Goal: Task Accomplishment & Management: Manage account settings

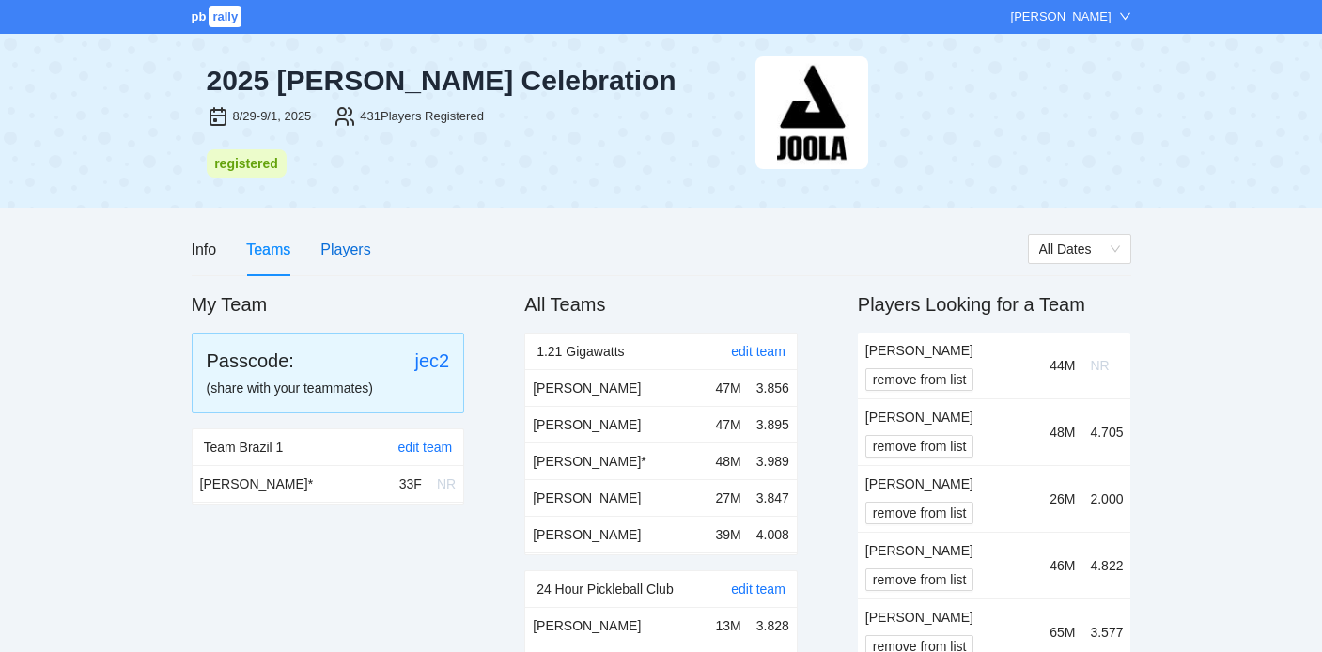
click at [332, 255] on div "Players" at bounding box center [345, 249] width 50 height 23
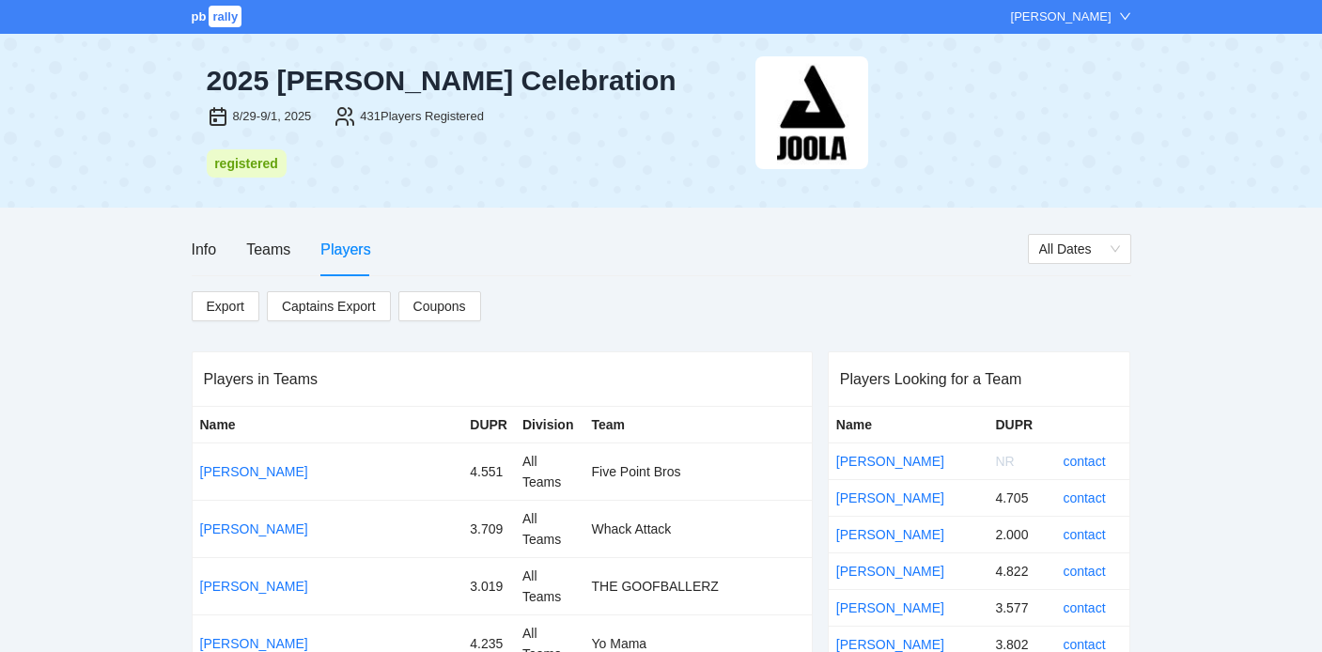
scroll to position [4969, 0]
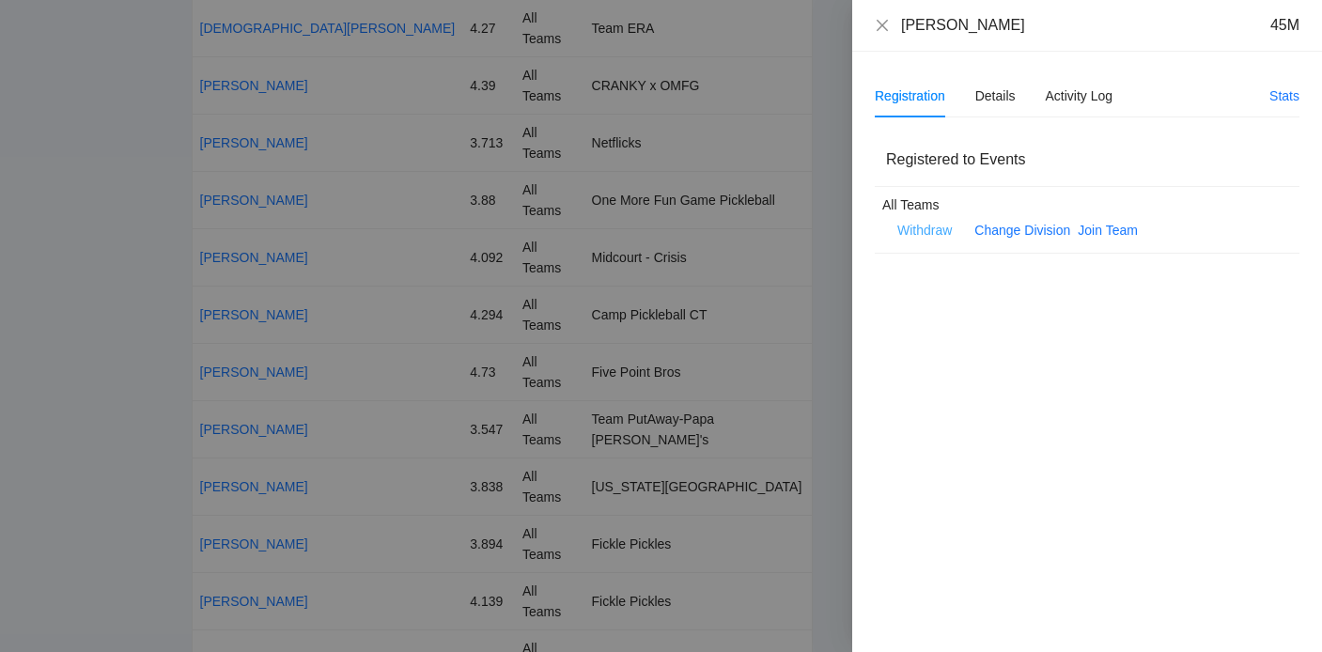
click at [939, 234] on span "Withdraw" at bounding box center [924, 230] width 54 height 21
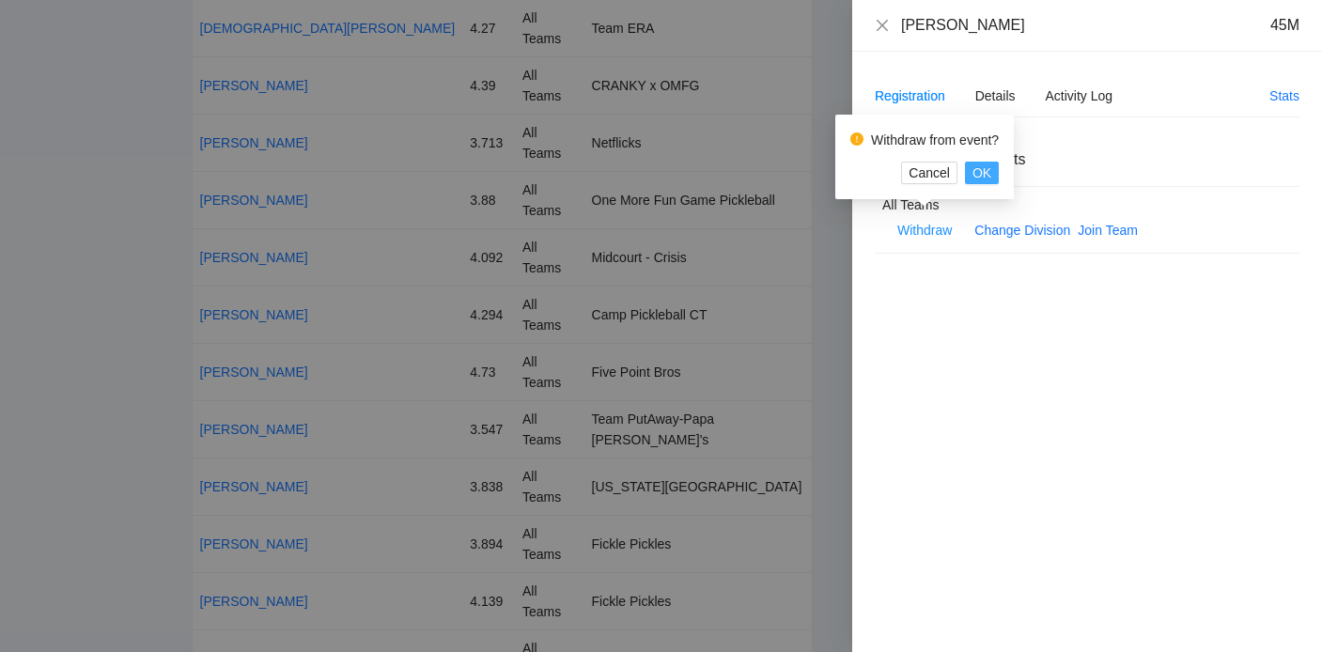
click at [985, 164] on span "OK" at bounding box center [981, 172] width 19 height 21
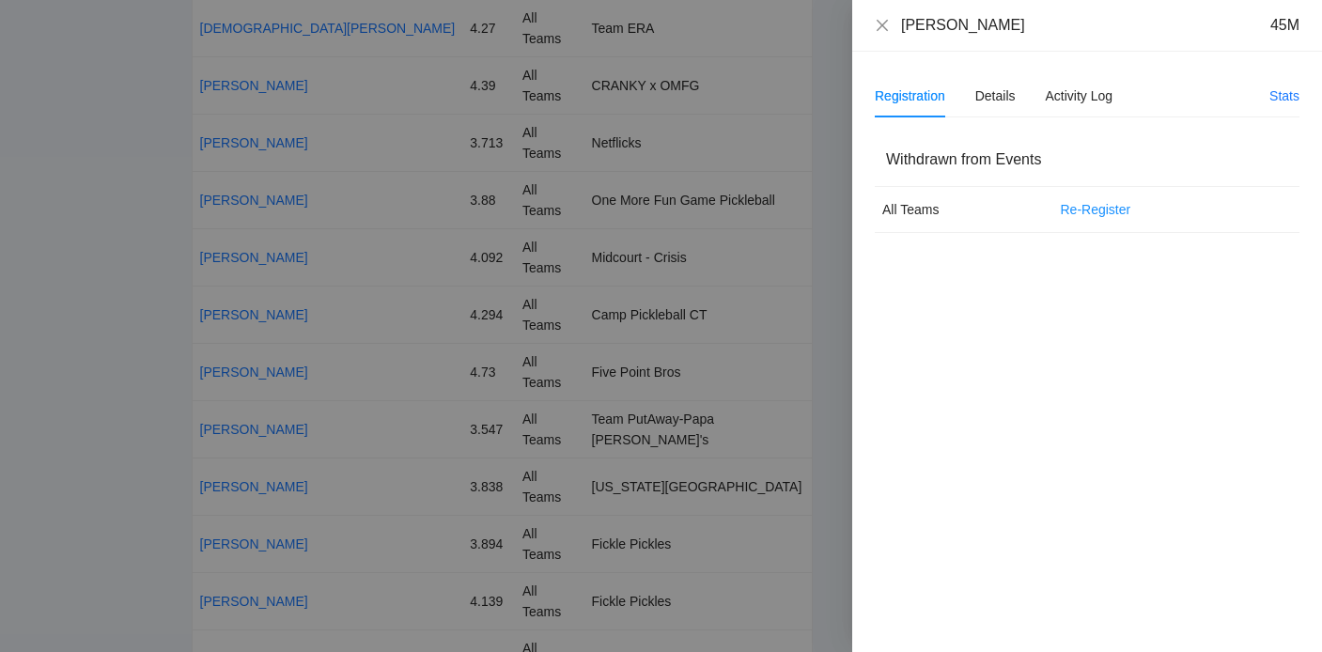
click at [591, 319] on div at bounding box center [661, 326] width 1322 height 652
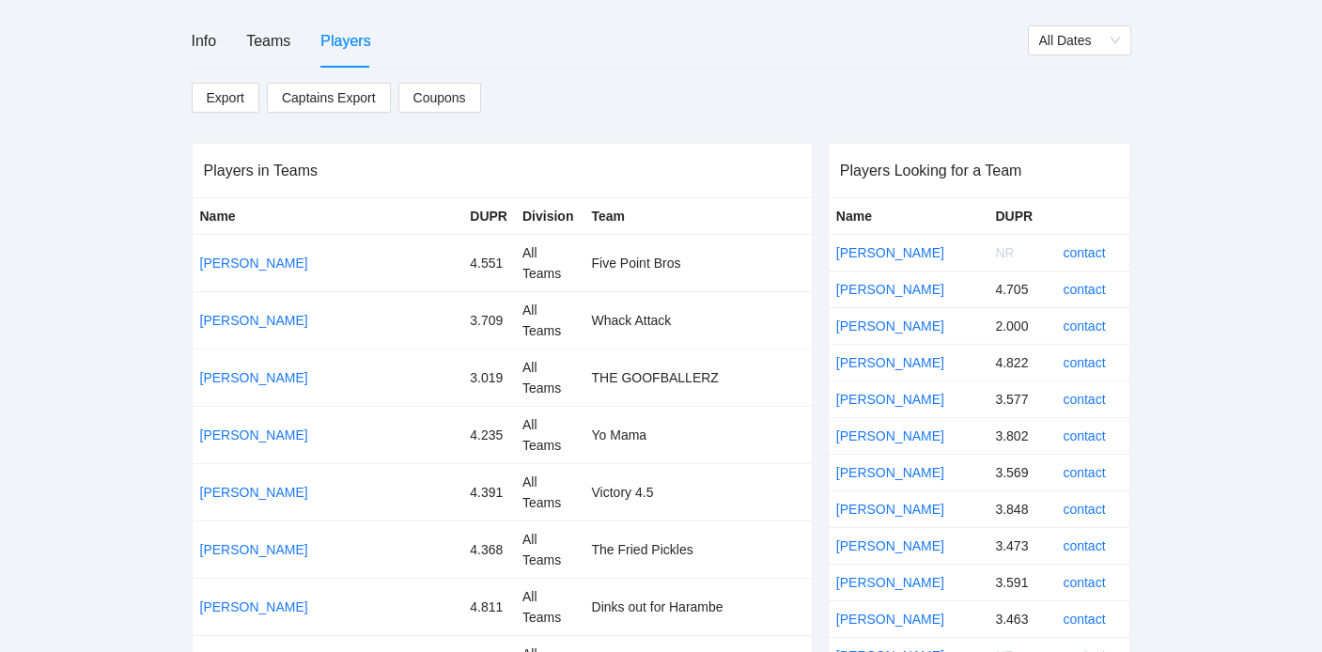
scroll to position [0, 0]
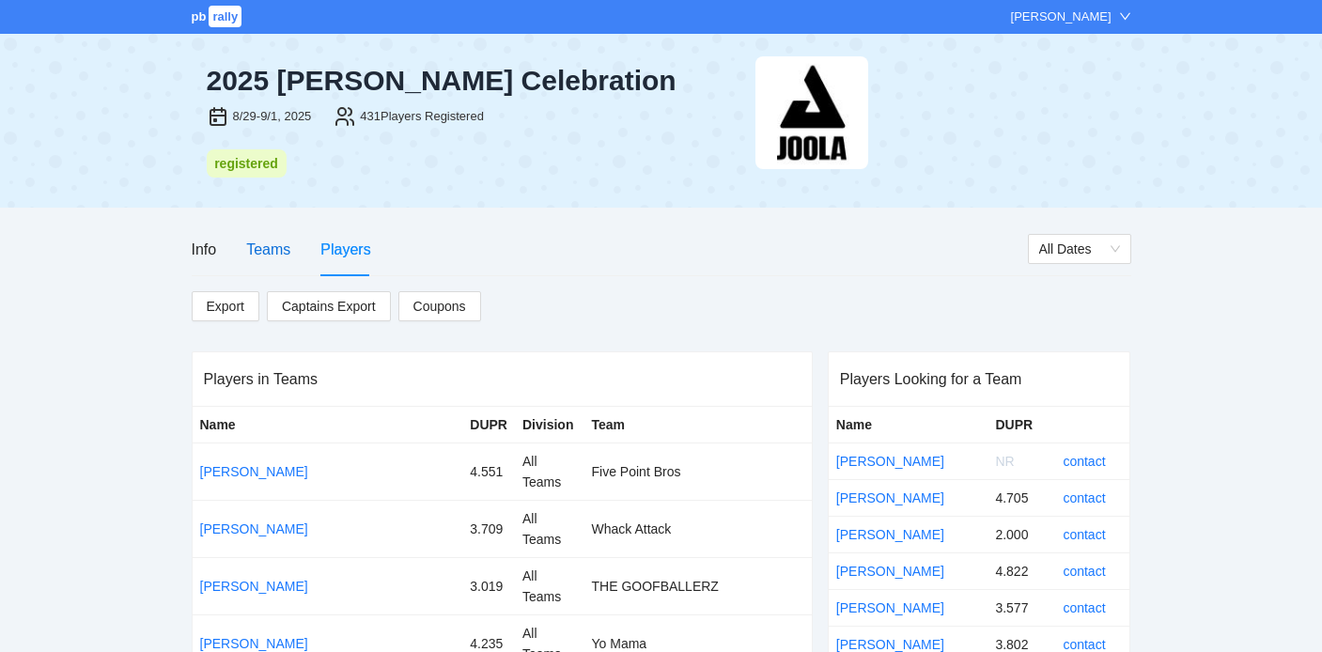
click at [285, 249] on div "Teams" at bounding box center [268, 249] width 44 height 23
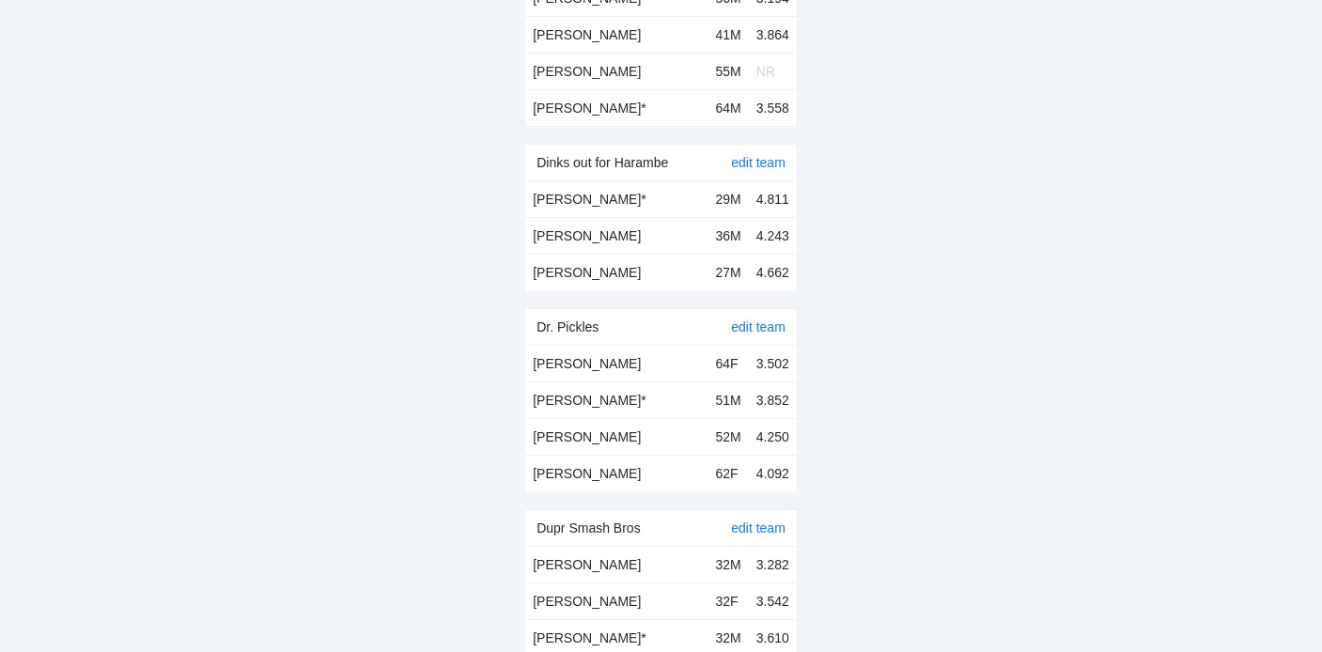
scroll to position [13200, 0]
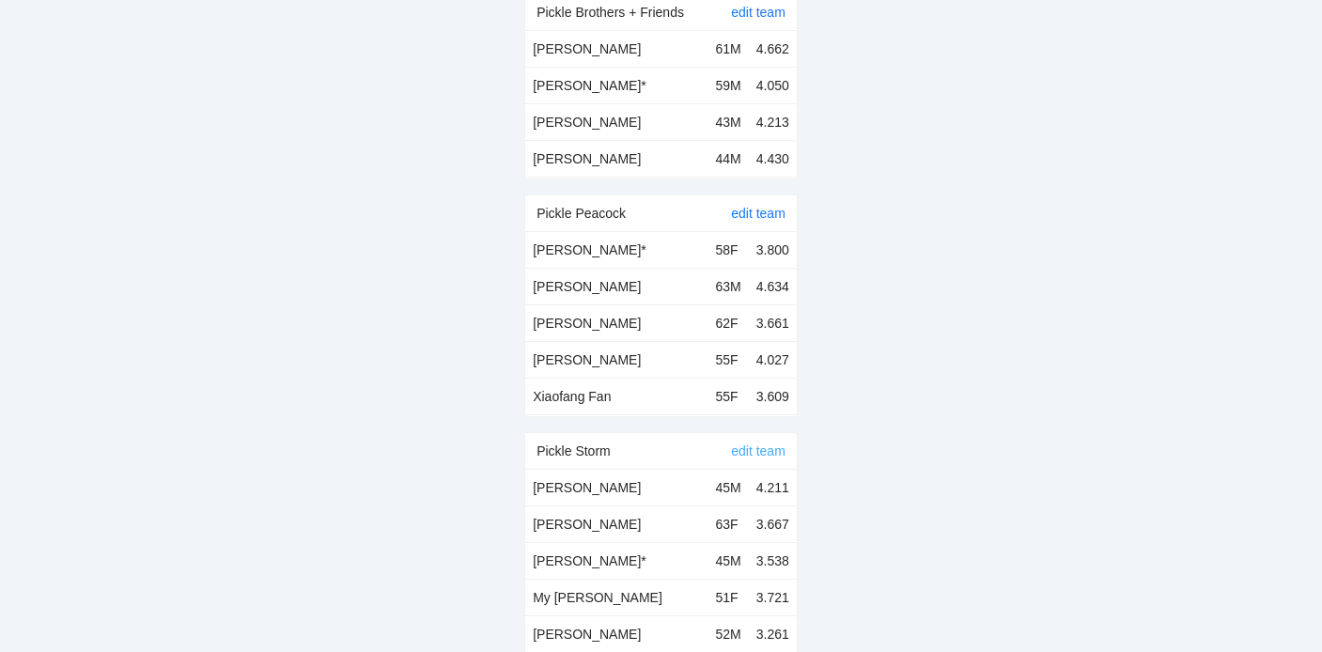
click at [763, 443] on link "edit team" at bounding box center [758, 450] width 54 height 15
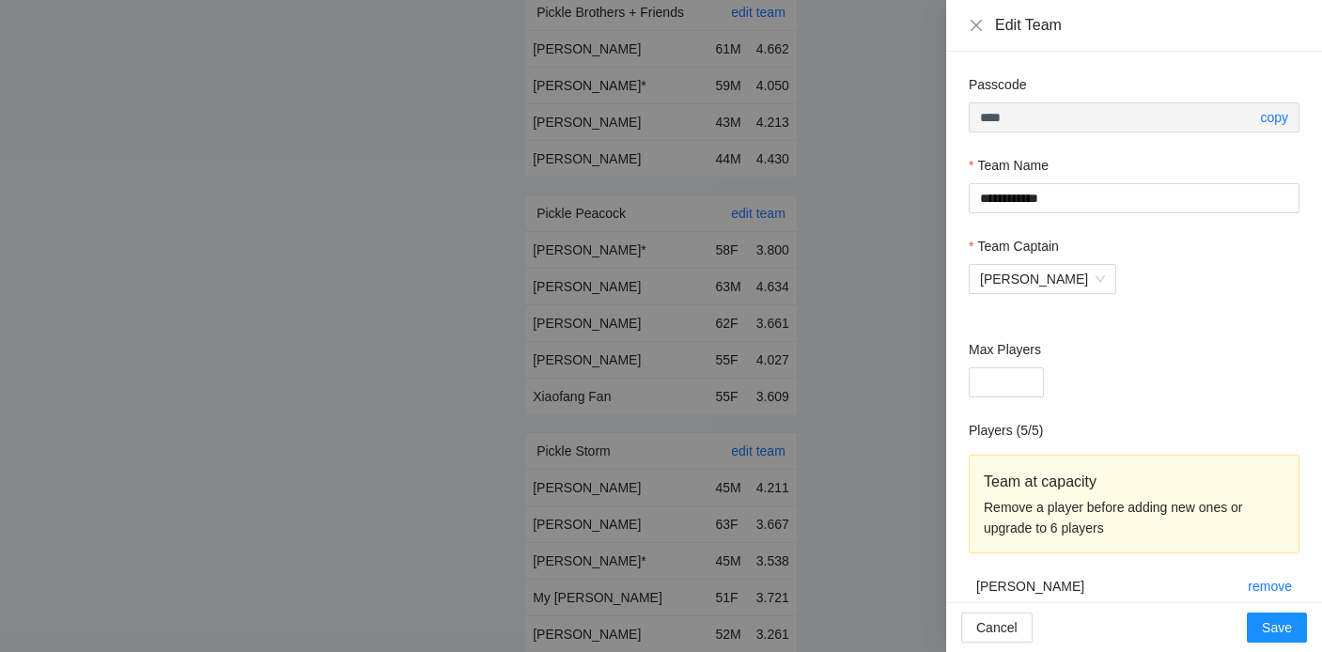
scroll to position [172, 0]
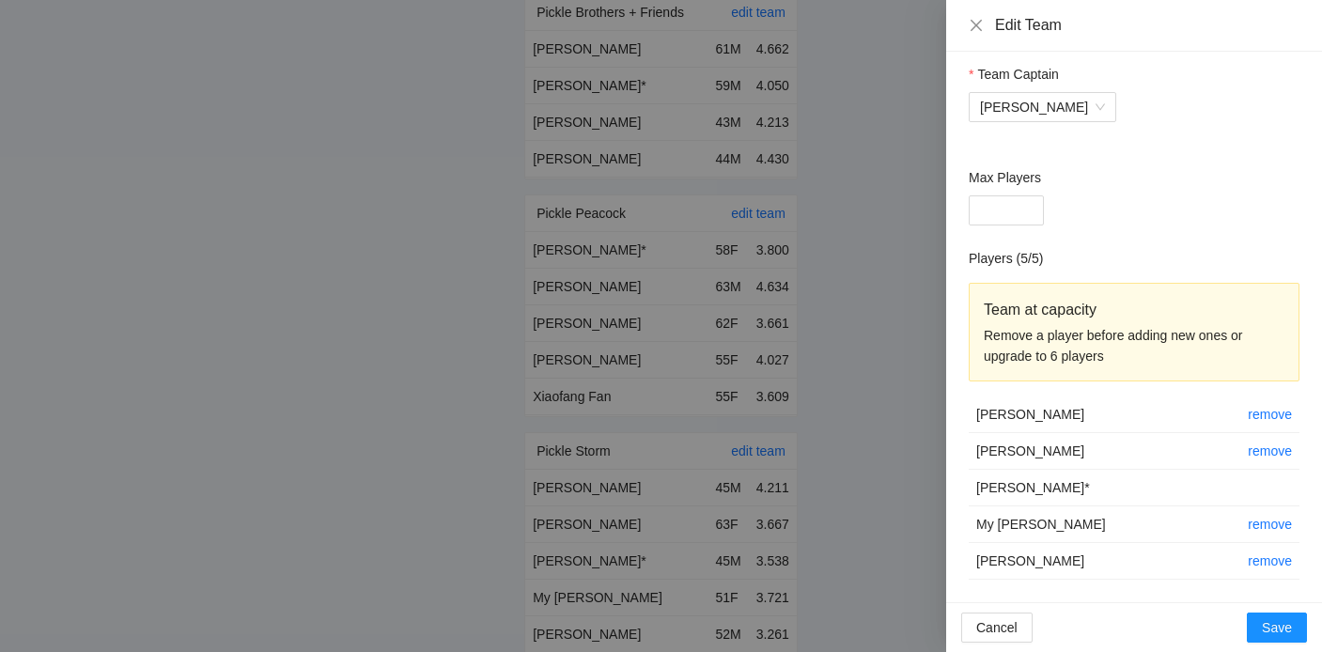
click at [1277, 425] on td "remove" at bounding box center [1269, 414] width 59 height 37
click at [1277, 424] on td "remove" at bounding box center [1269, 414] width 59 height 37
click at [1275, 418] on link "remove" at bounding box center [1269, 414] width 44 height 15
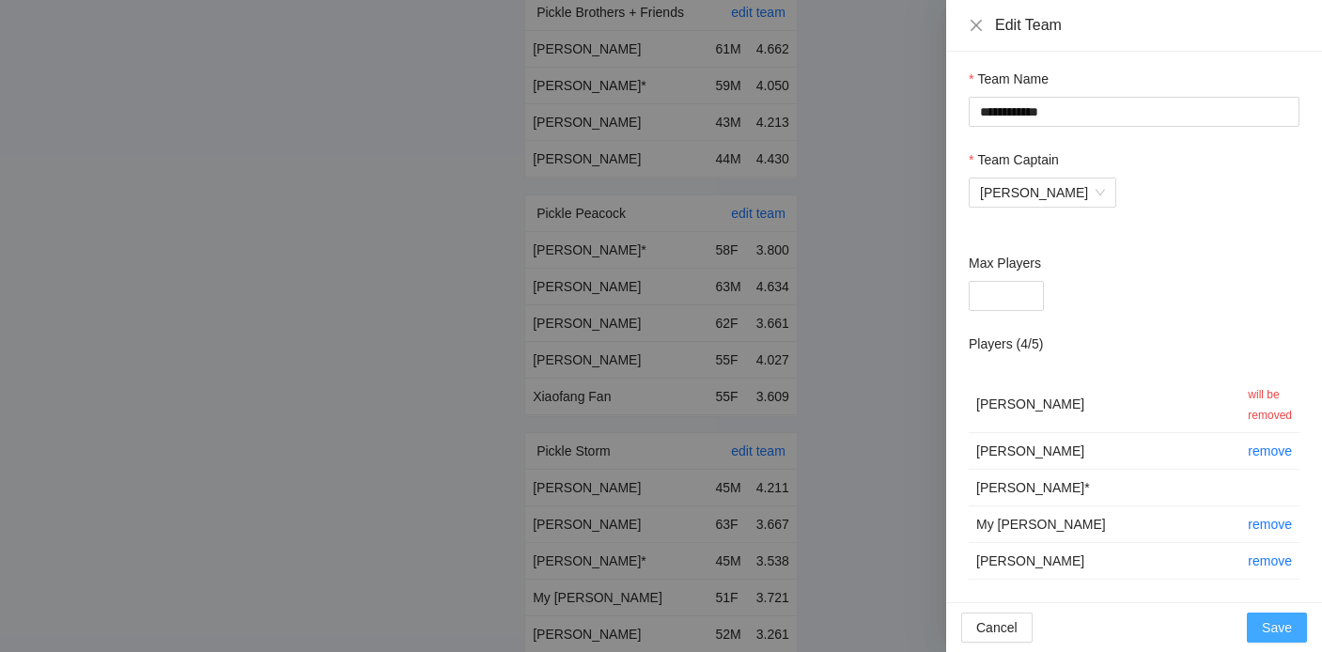
click at [1276, 629] on span "Save" at bounding box center [1276, 627] width 30 height 21
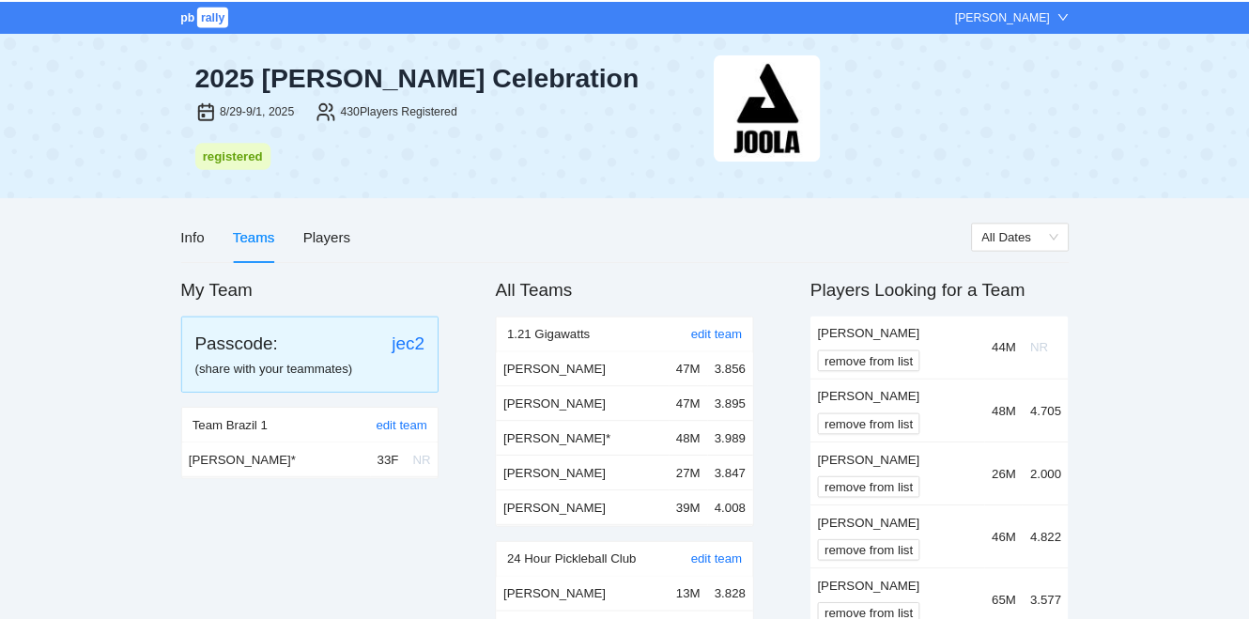
scroll to position [13200, 0]
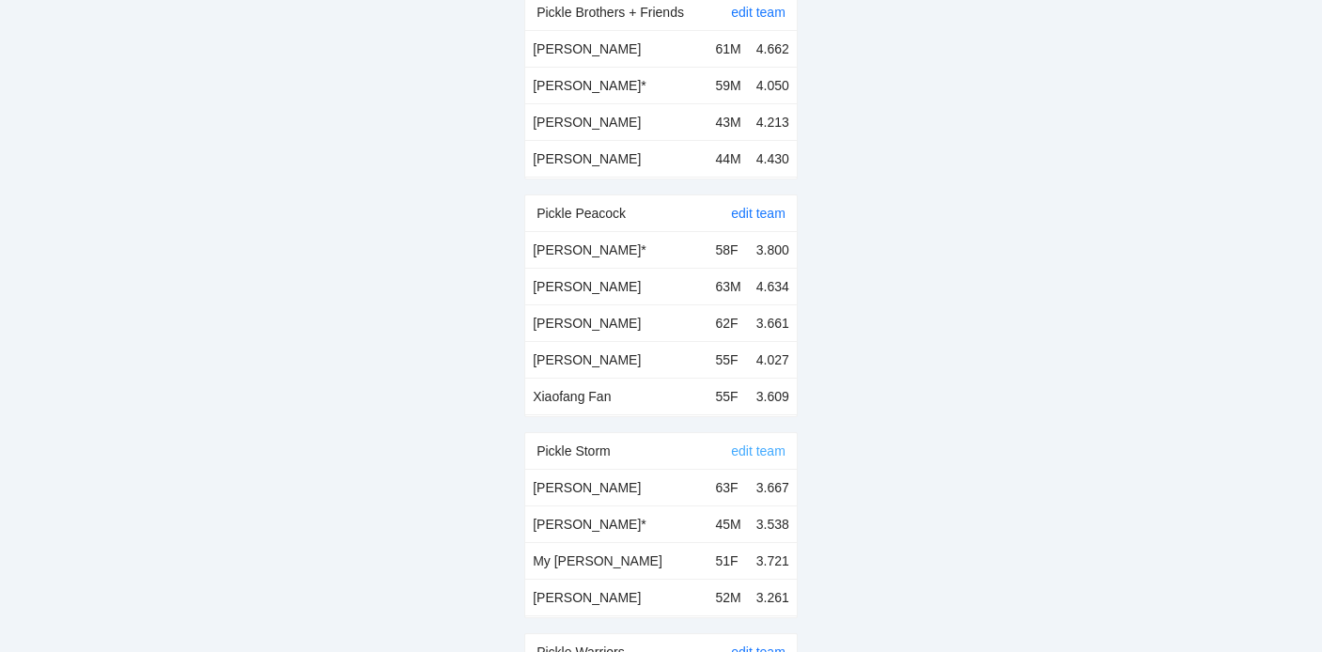
click at [771, 443] on link "edit team" at bounding box center [758, 450] width 54 height 15
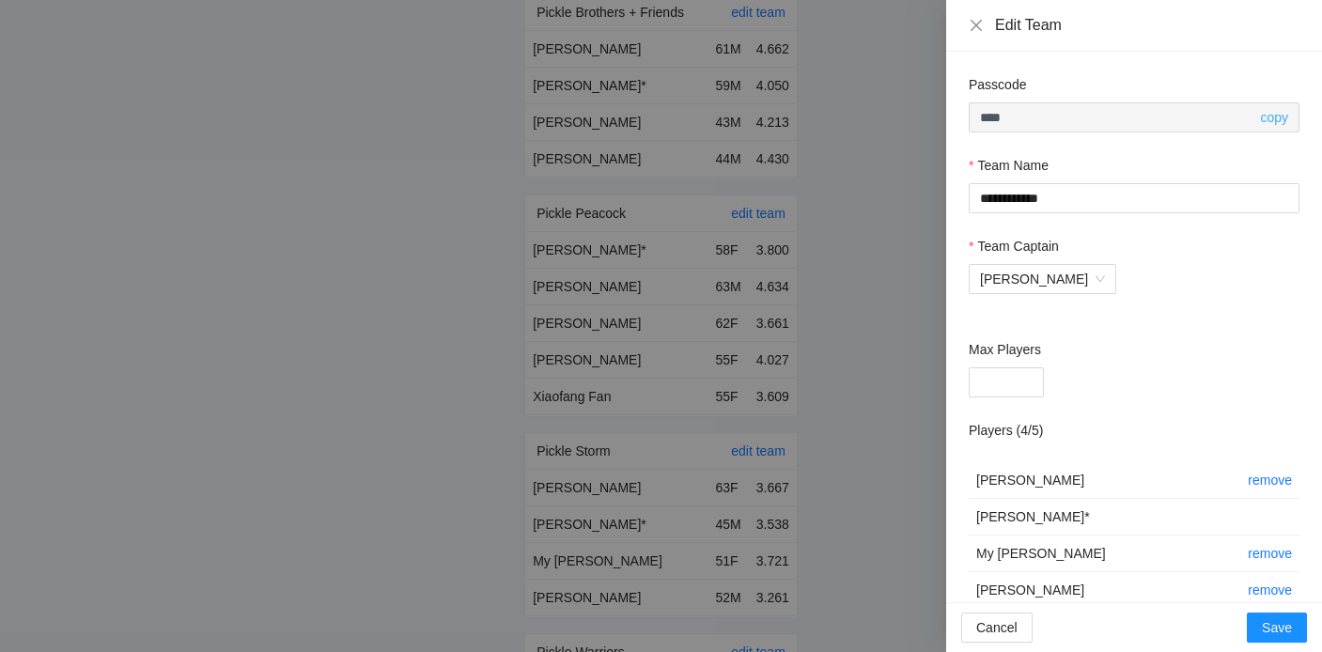
click at [1263, 113] on link "copy" at bounding box center [1274, 117] width 28 height 15
click at [690, 55] on div at bounding box center [661, 326] width 1322 height 652
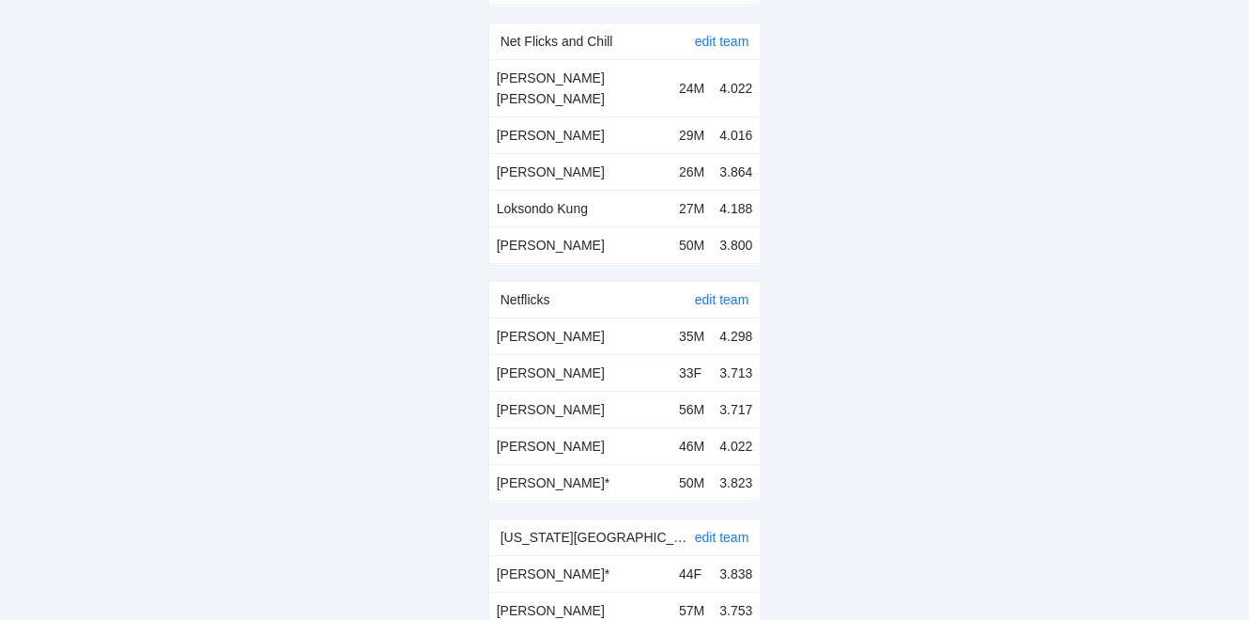
scroll to position [12723, 0]
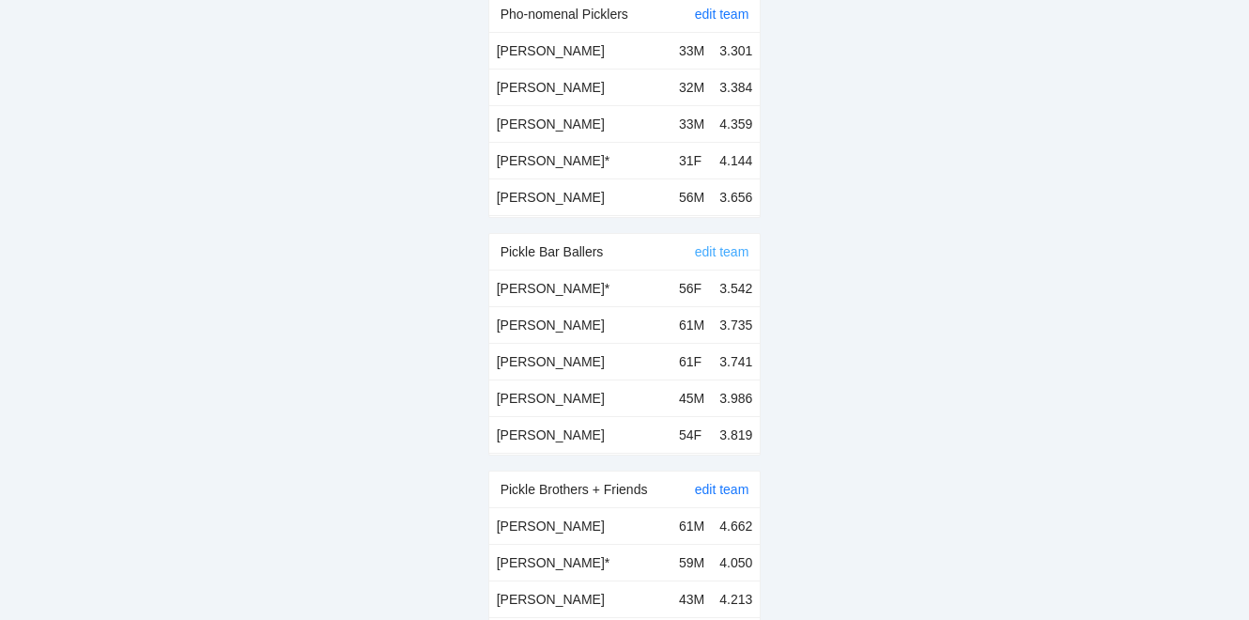
click at [719, 244] on link "edit team" at bounding box center [722, 251] width 54 height 15
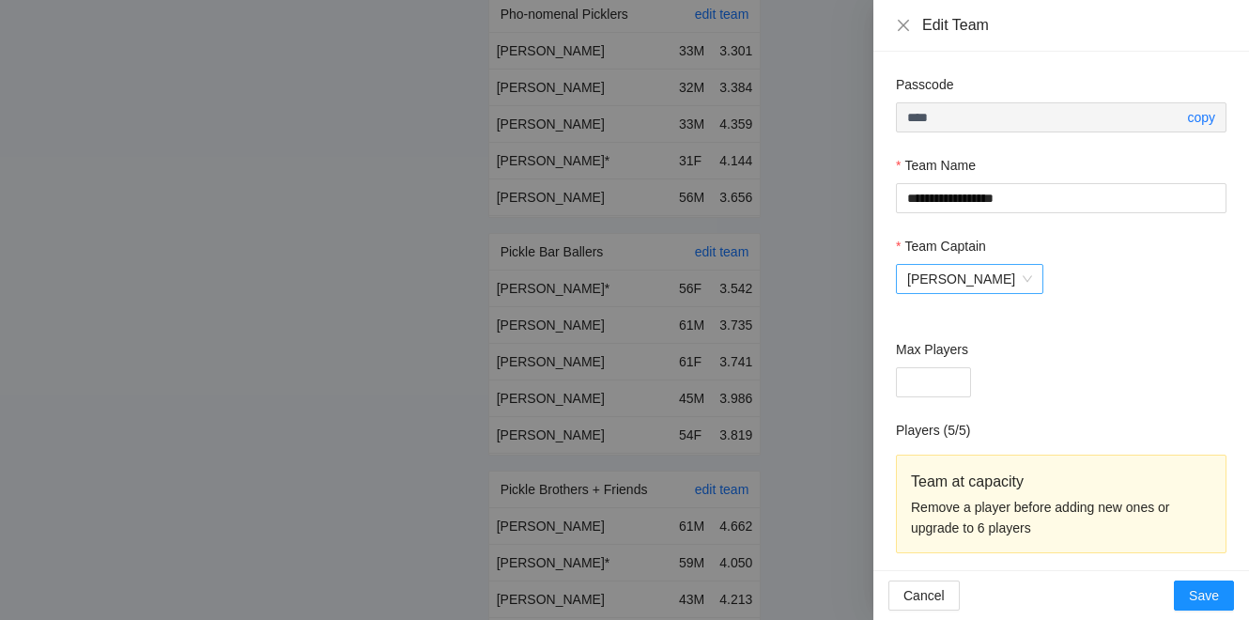
click at [980, 288] on span "[PERSON_NAME]" at bounding box center [969, 279] width 125 height 28
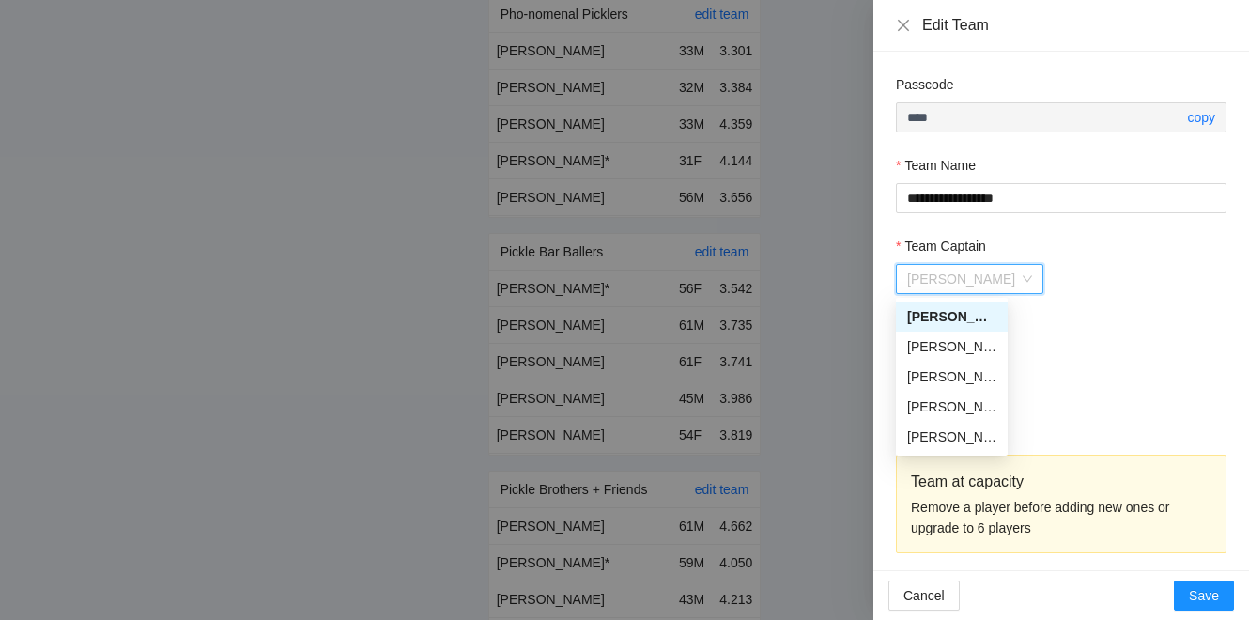
click at [1074, 267] on div "[PERSON_NAME]" at bounding box center [1061, 279] width 331 height 30
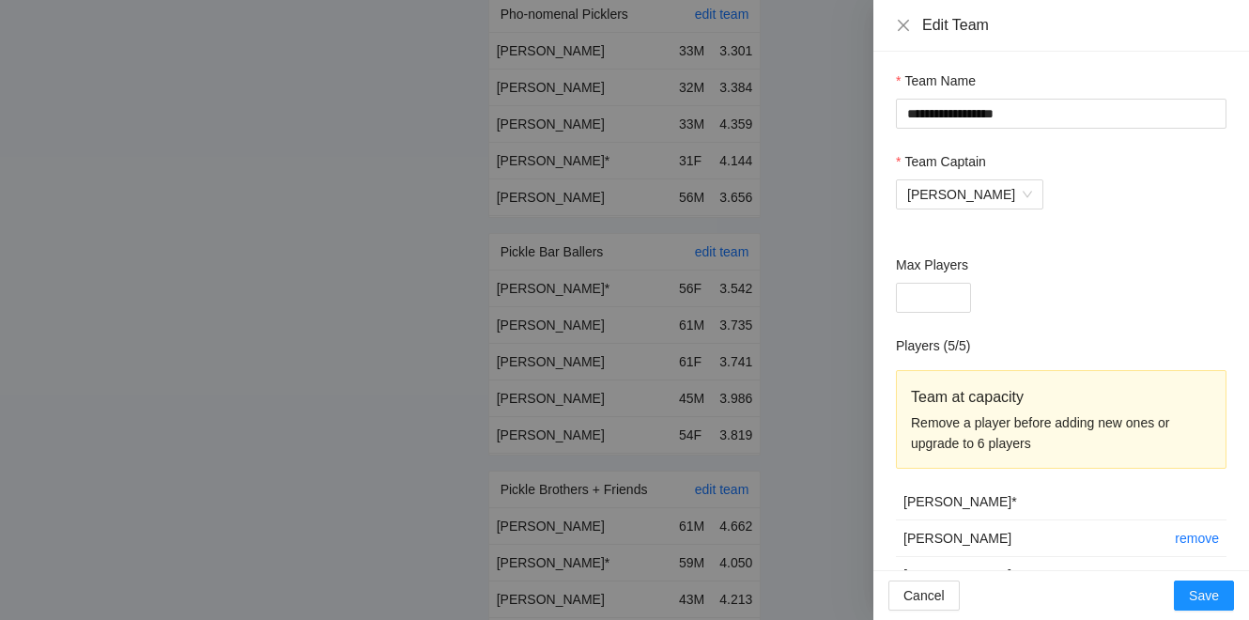
scroll to position [204, 0]
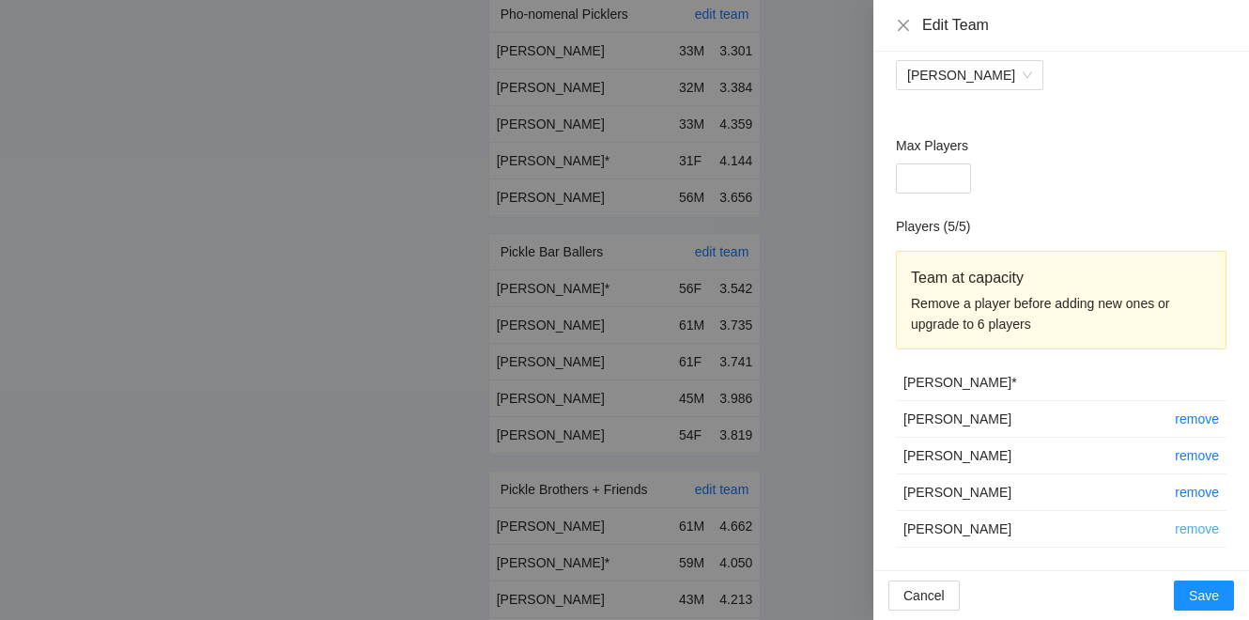
click at [1184, 523] on link "remove" at bounding box center [1197, 528] width 44 height 15
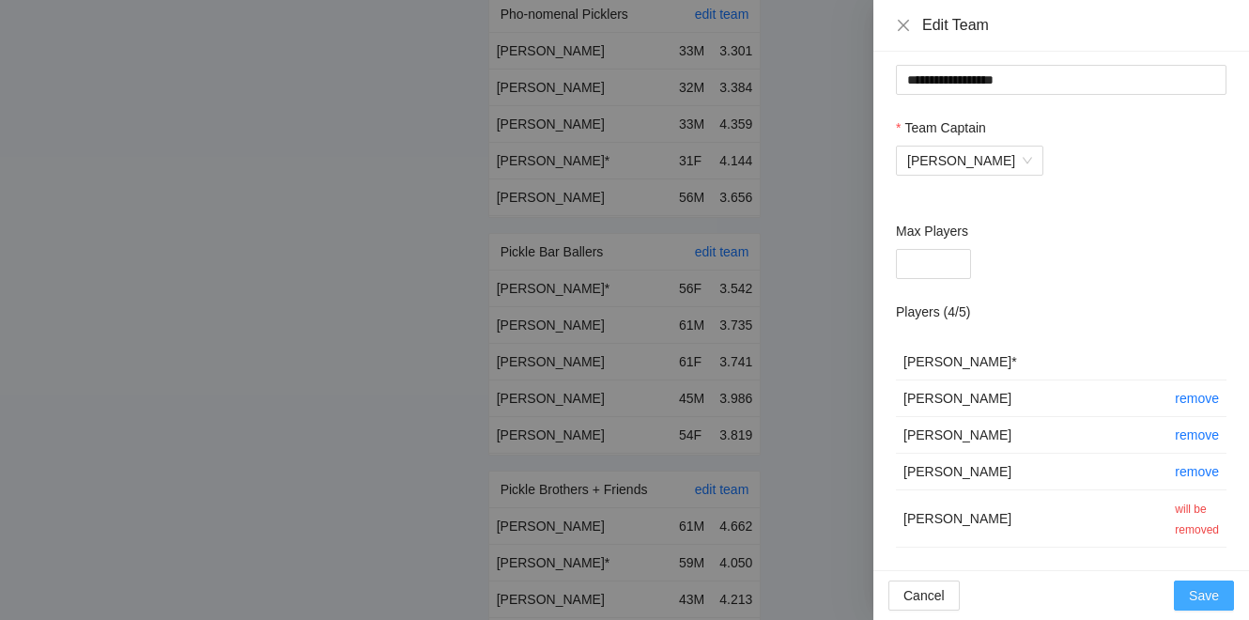
click at [1195, 589] on span "Save" at bounding box center [1204, 595] width 30 height 21
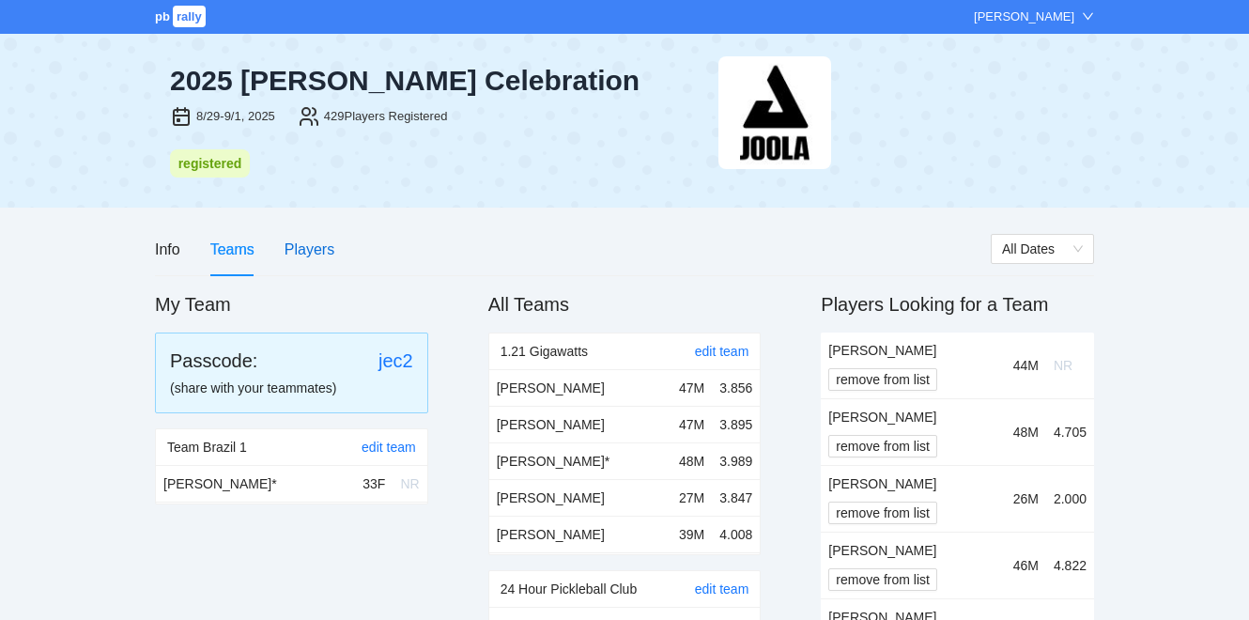
click at [312, 260] on div "Players" at bounding box center [310, 249] width 50 height 23
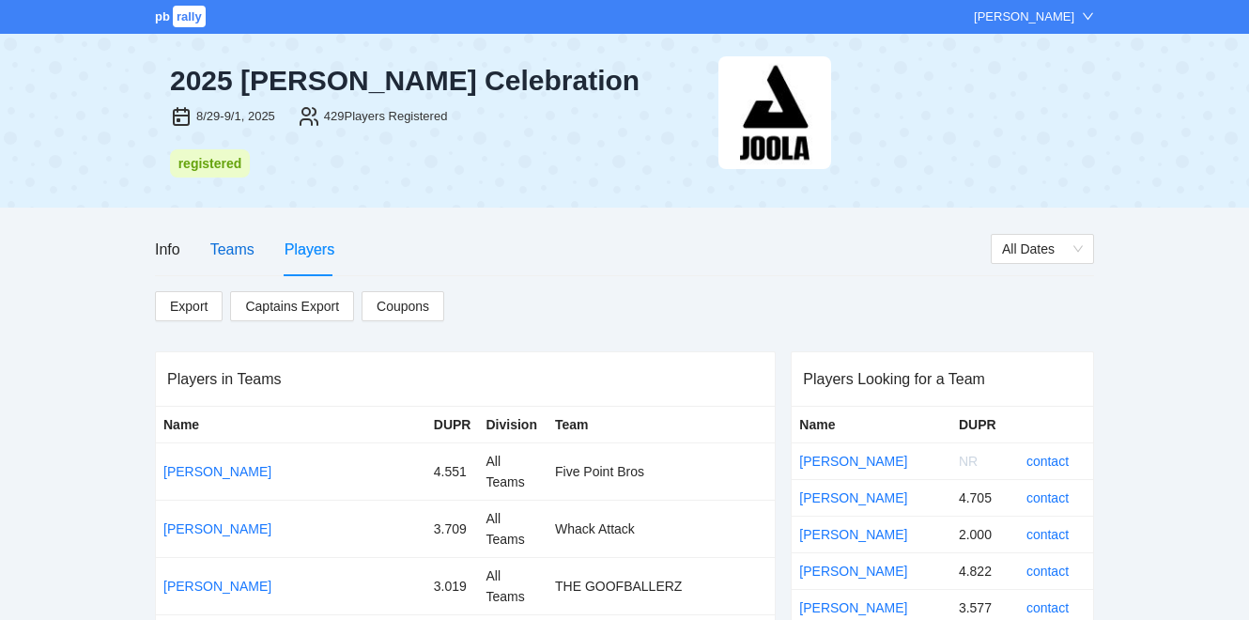
click at [237, 253] on div "Teams" at bounding box center [232, 249] width 44 height 23
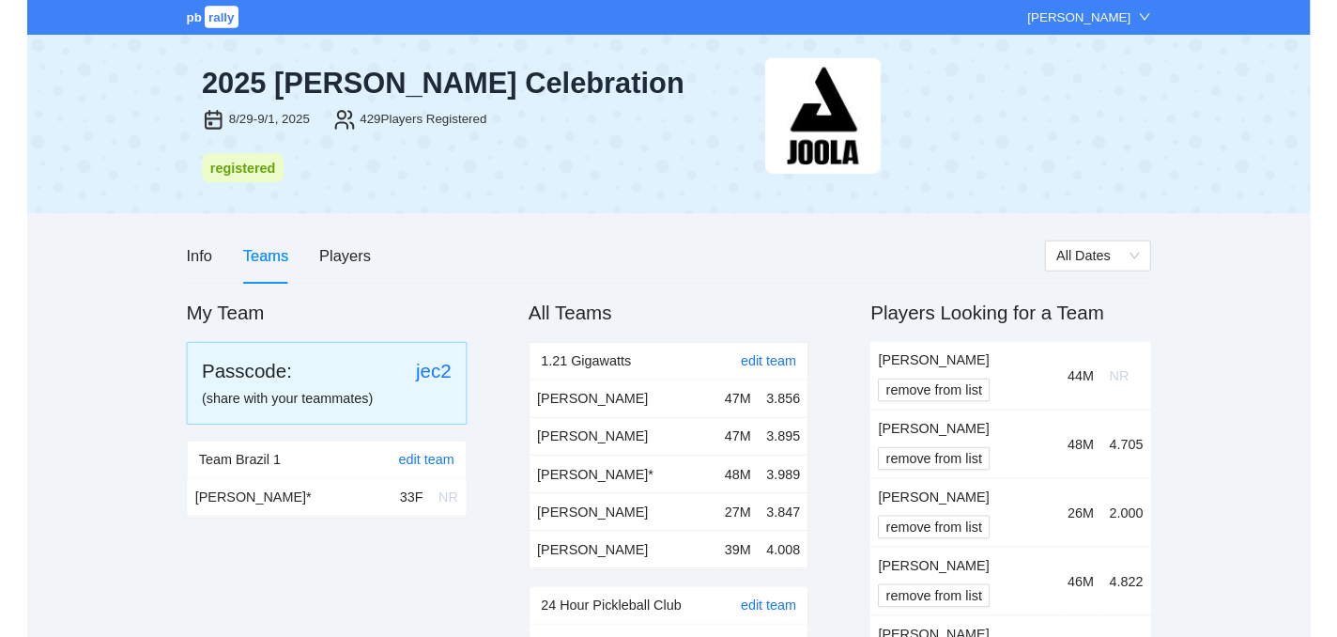
scroll to position [12576, 0]
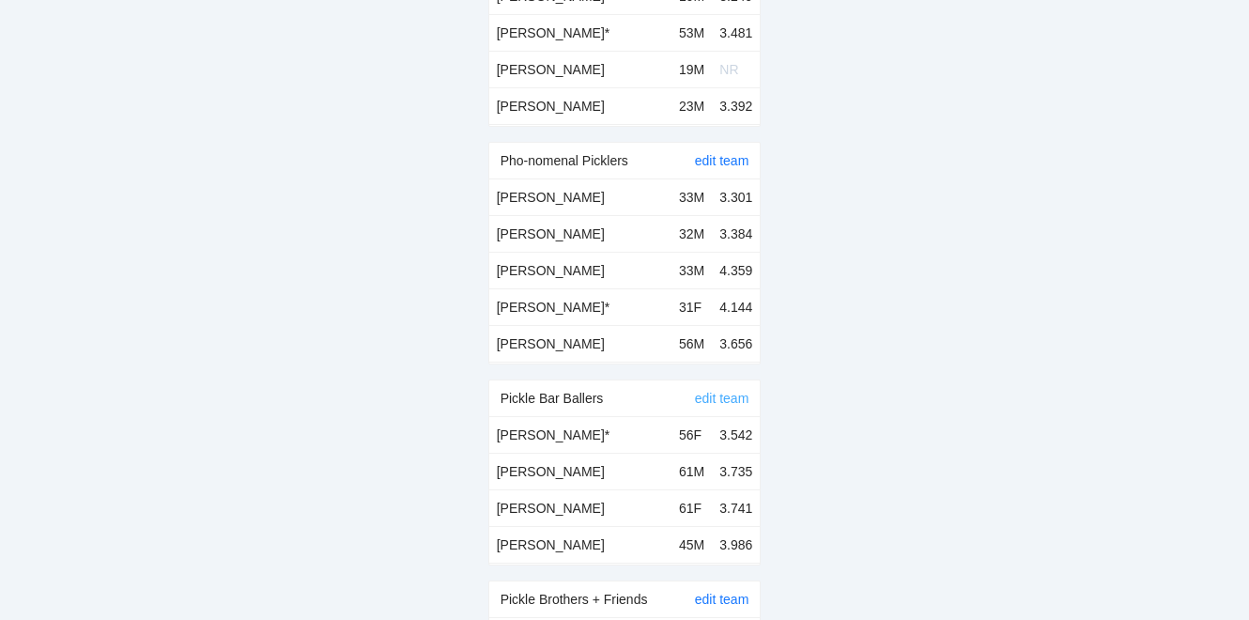
click at [719, 391] on link "edit team" at bounding box center [722, 398] width 54 height 15
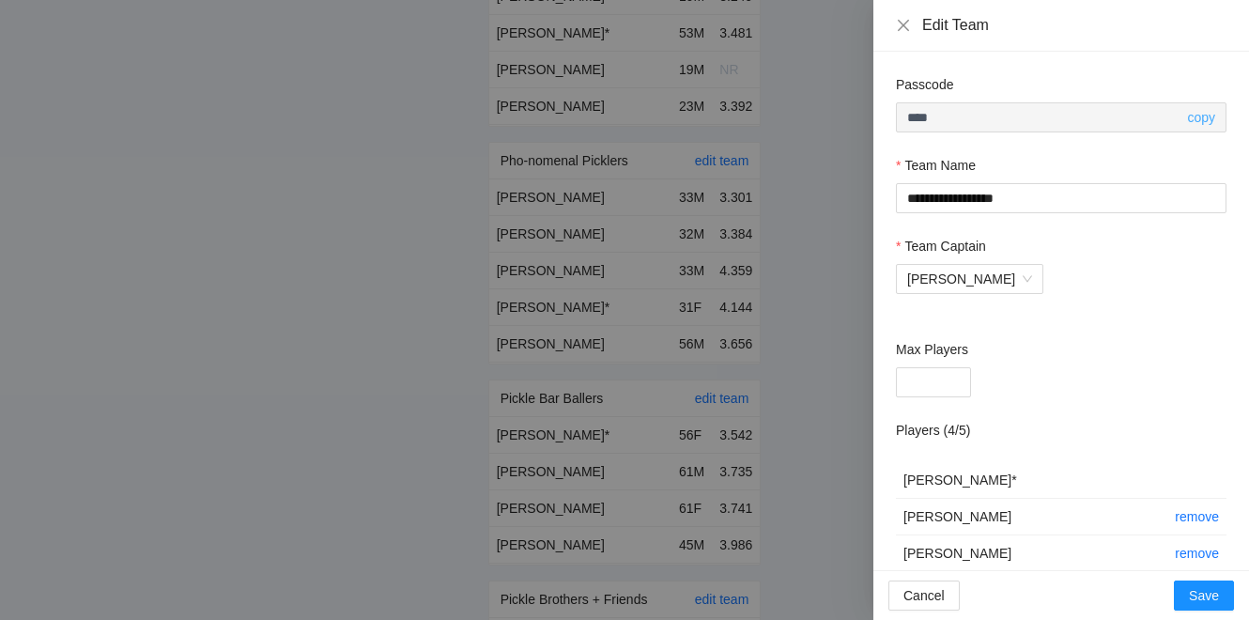
click at [1190, 115] on link "copy" at bounding box center [1201, 117] width 28 height 15
